Goal: Communication & Community: Answer question/provide support

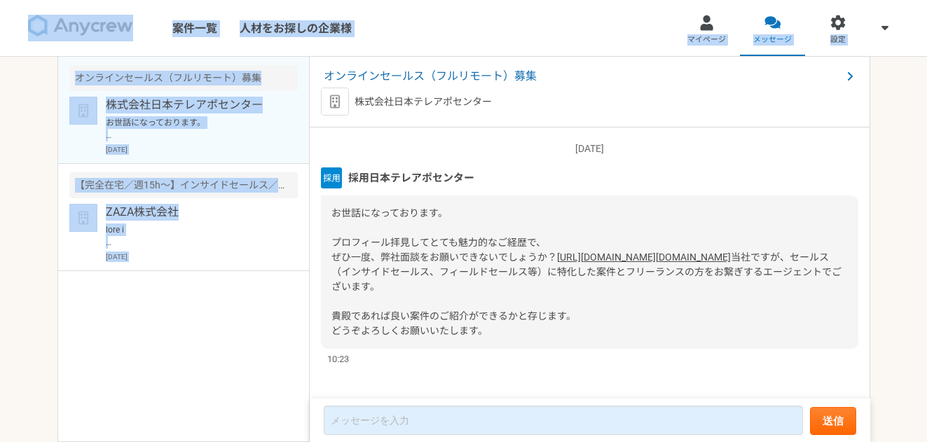
scroll to position [37, 0]
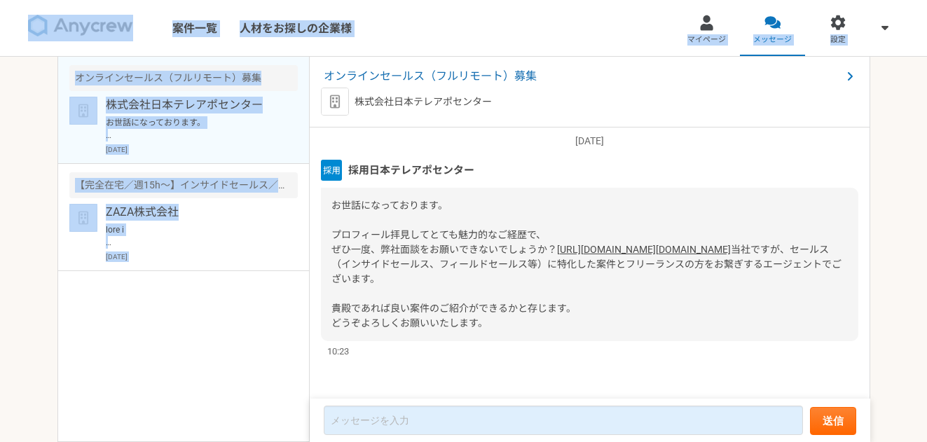
click at [240, 296] on div "オンラインセールス（フルリモート）募集 株式会社日本テレアポセンター お世話になっております。 プロフィール拝見してとても魅力的なご経歴で、 ぜひ一度、弊社面…" at bounding box center [183, 249] width 252 height 385
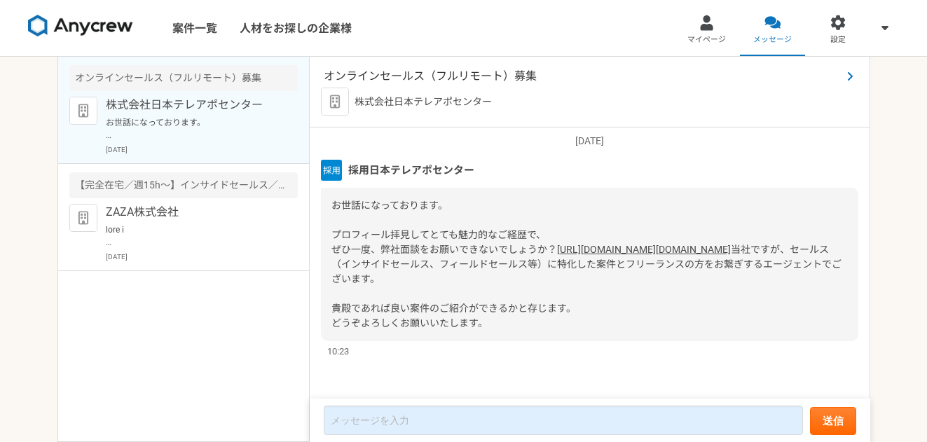
click at [433, 74] on span "オンラインセールス（フルリモート）募集" at bounding box center [583, 76] width 518 height 17
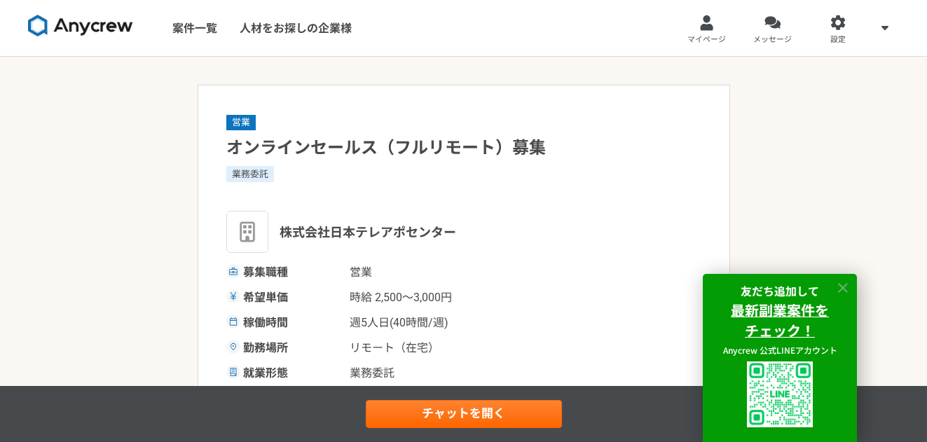
click at [843, 287] on icon at bounding box center [843, 288] width 10 height 10
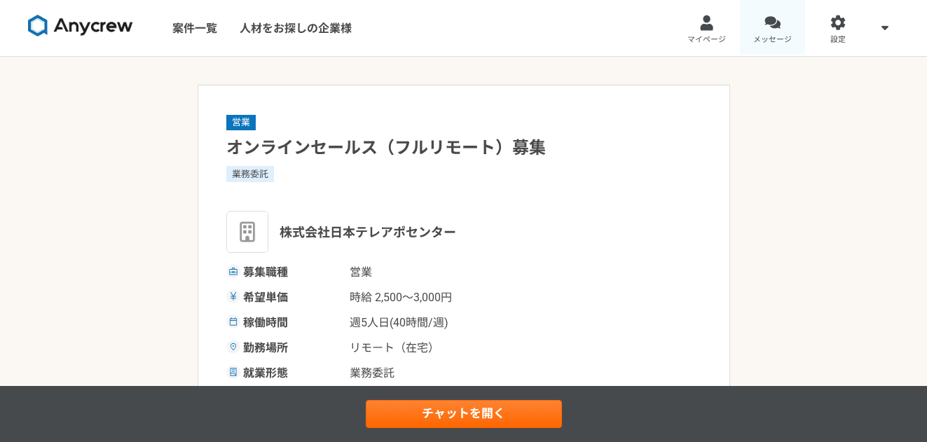
click at [762, 15] on link "メッセージ" at bounding box center [773, 28] width 66 height 56
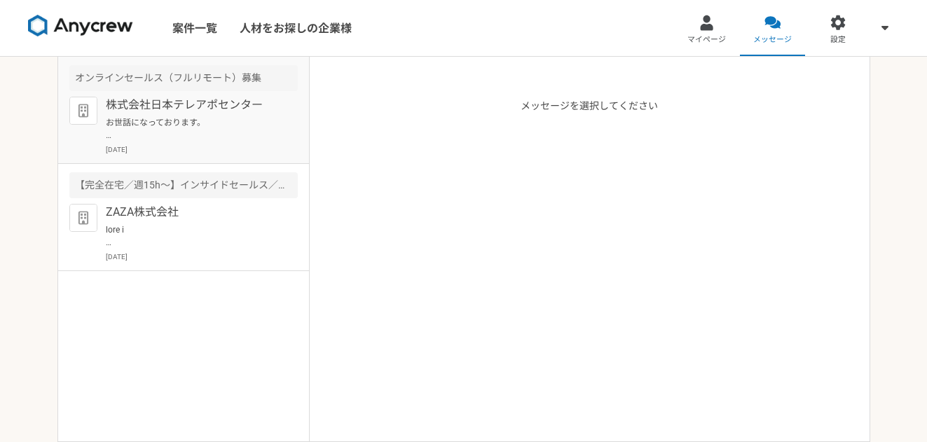
click at [170, 118] on p "お世話になっております。 プロフィール拝見してとても魅力的なご経歴で、 ぜひ一度、弊社面談をお願いできないでしょうか？ [URL][DOMAIN_NAME][…" at bounding box center [192, 128] width 173 height 25
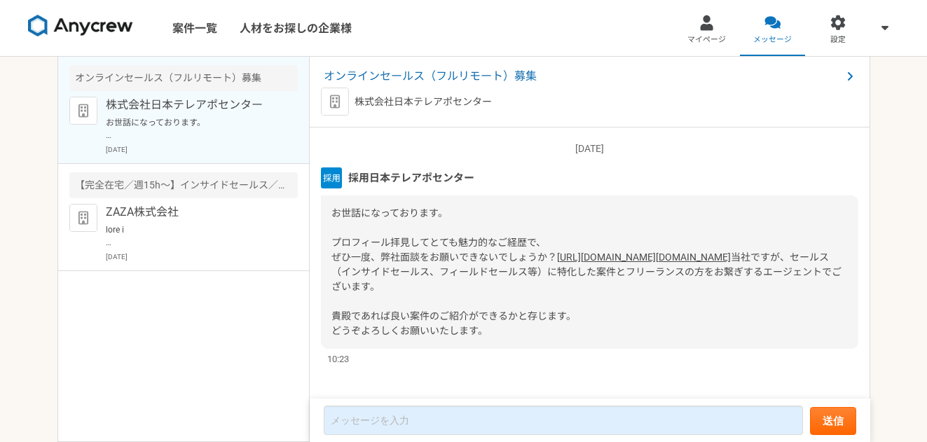
scroll to position [37, 0]
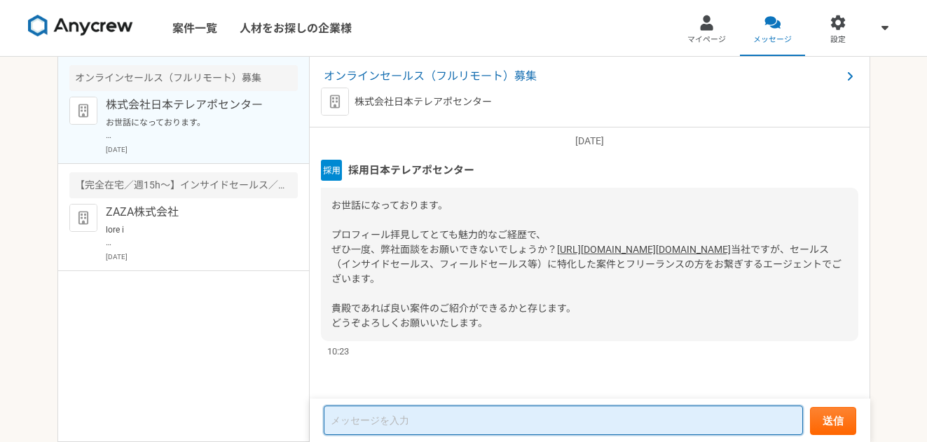
click at [601, 418] on textarea at bounding box center [563, 420] width 479 height 29
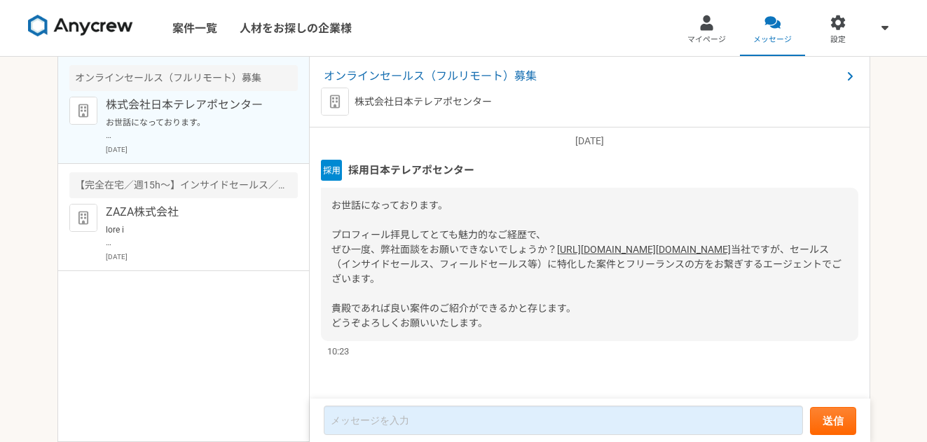
click at [557, 244] on link "[URL][DOMAIN_NAME][DOMAIN_NAME]" at bounding box center [644, 249] width 174 height 11
click at [509, 74] on span "オンラインセールス（フルリモート）募集" at bounding box center [583, 76] width 518 height 17
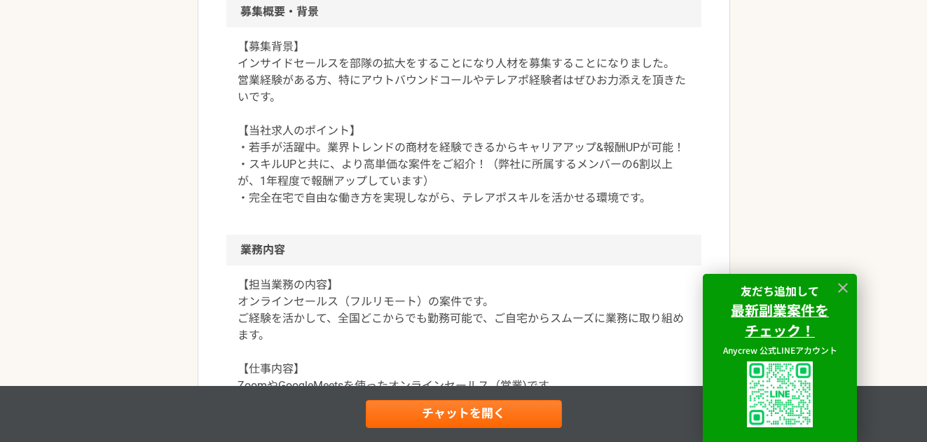
scroll to position [430, 0]
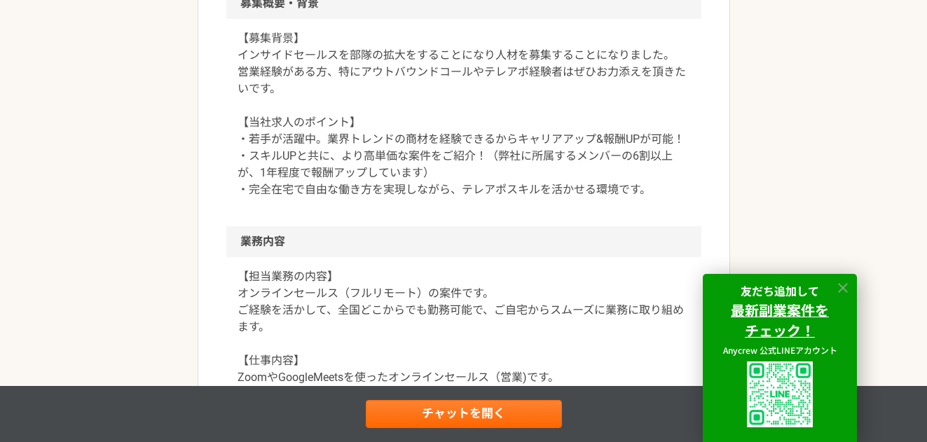
click at [843, 291] on icon at bounding box center [843, 288] width 16 height 16
click at [844, 290] on icon at bounding box center [843, 288] width 16 height 16
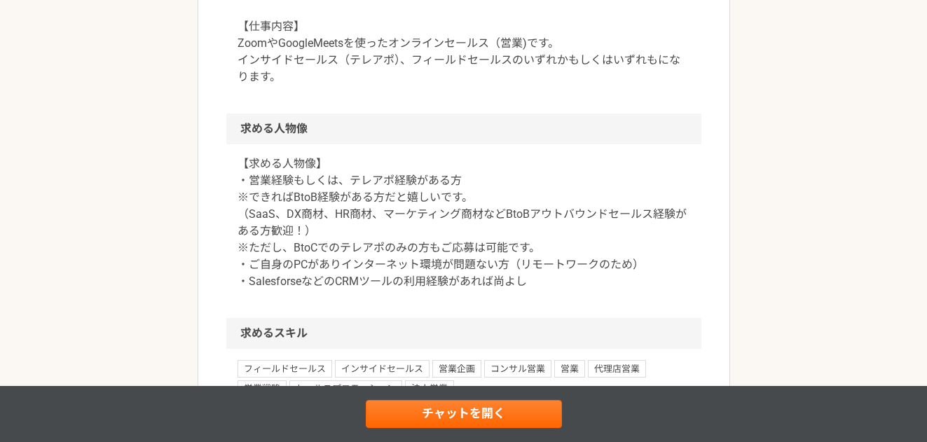
scroll to position [773, 0]
